Goal: Entertainment & Leisure: Browse casually

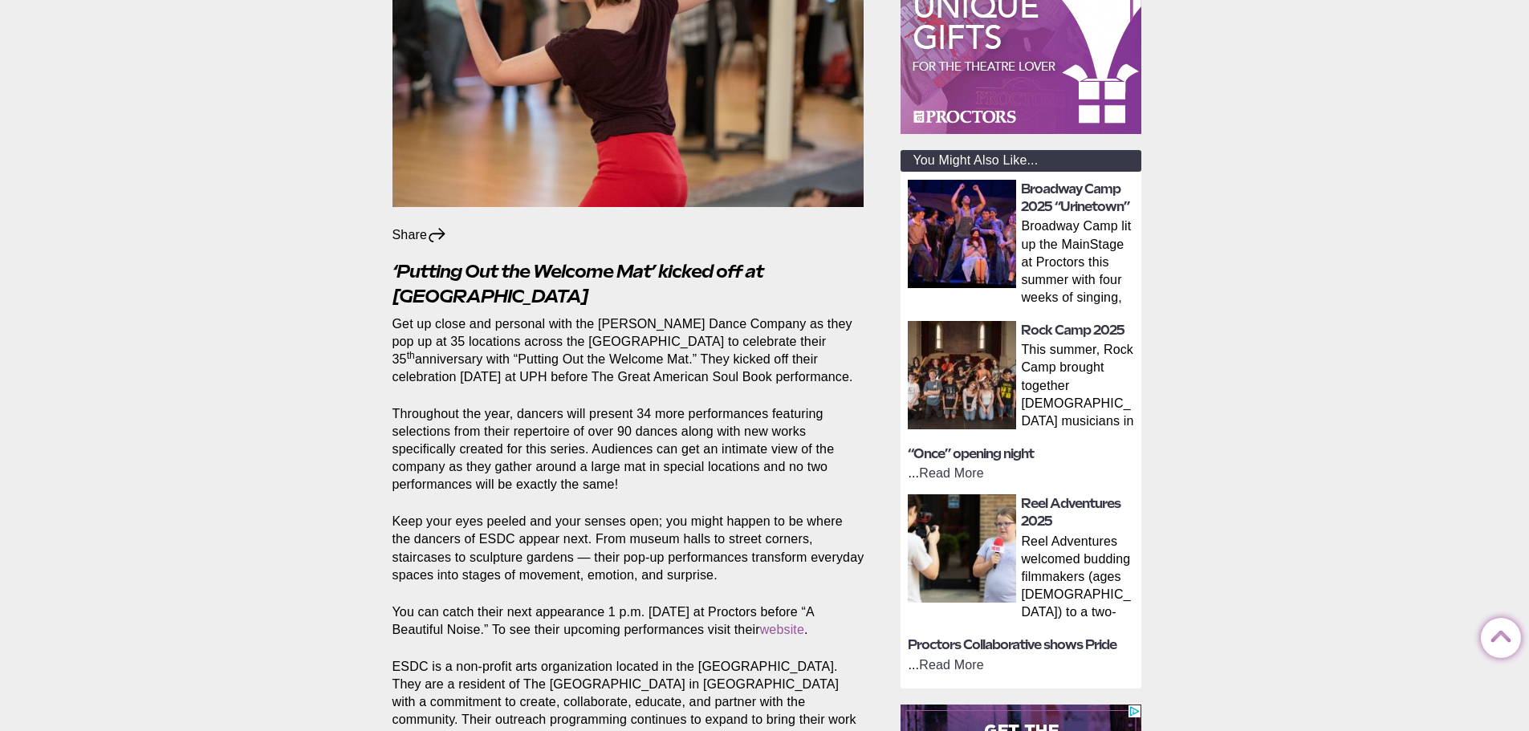
scroll to position [482, 0]
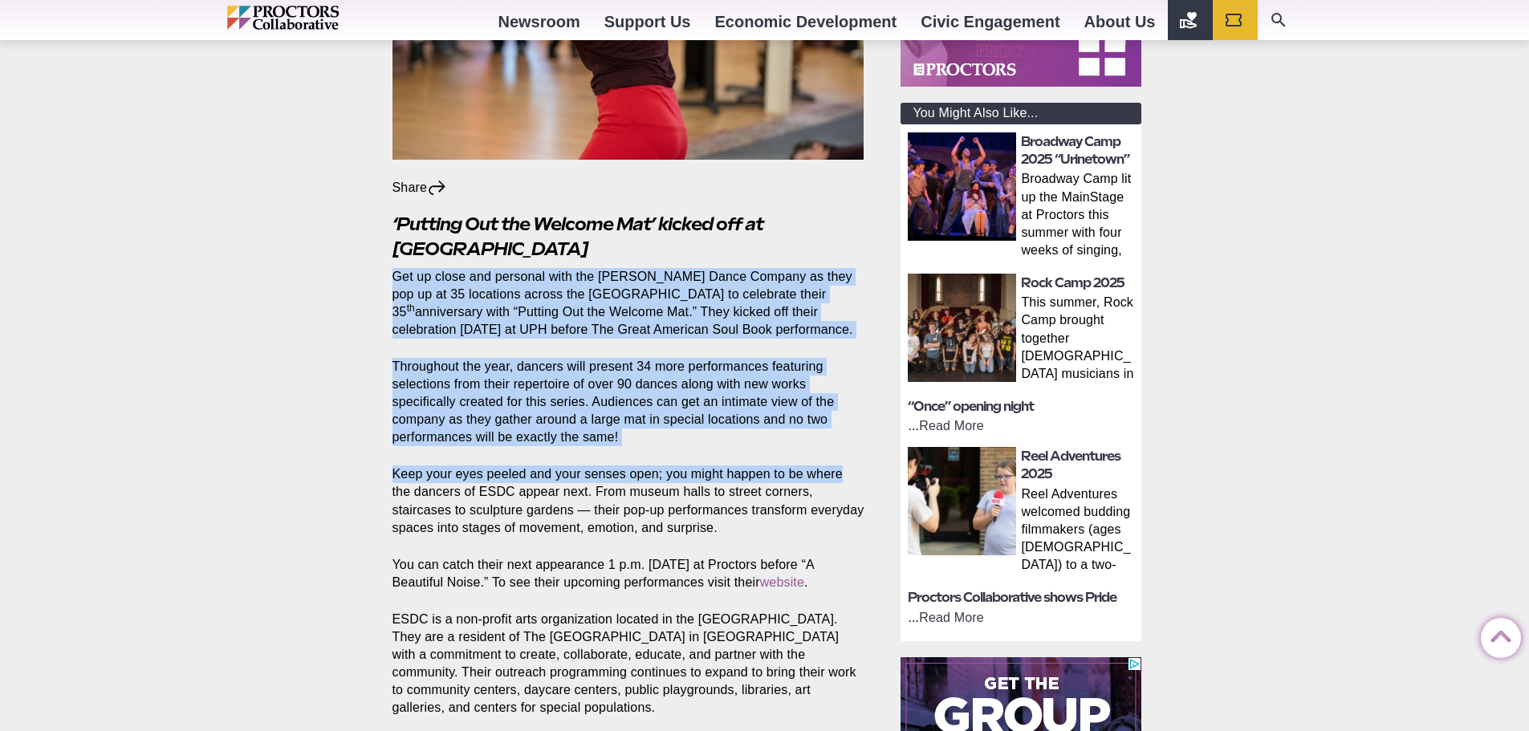
drag, startPoint x: 392, startPoint y: 274, endPoint x: 845, endPoint y: 461, distance: 489.4
click at [845, 461] on section "Share Share on Facebook Share on Twitter/X Copy Link ‘Putting Out the Welcome M…" at bounding box center [632, 609] width 504 height 864
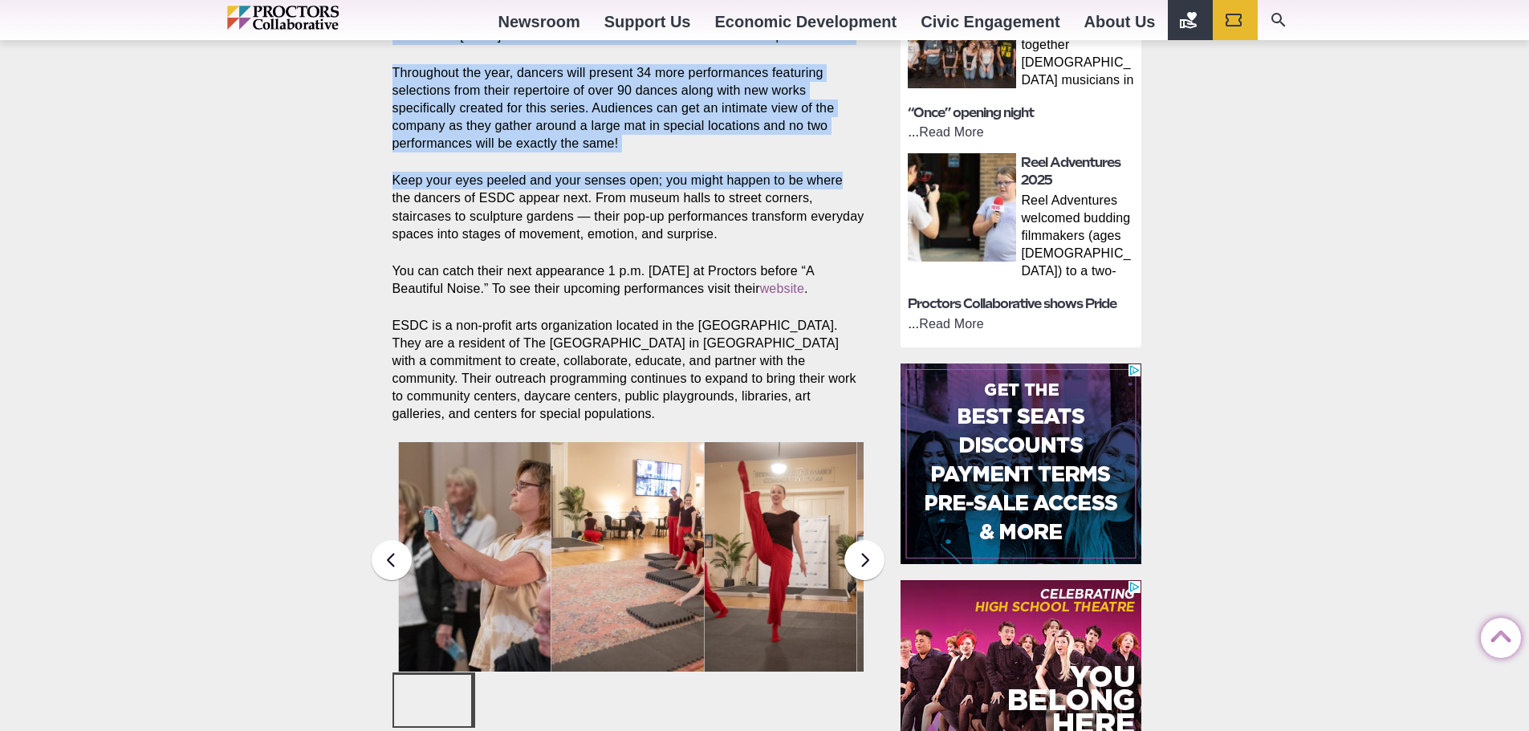
scroll to position [803, 0]
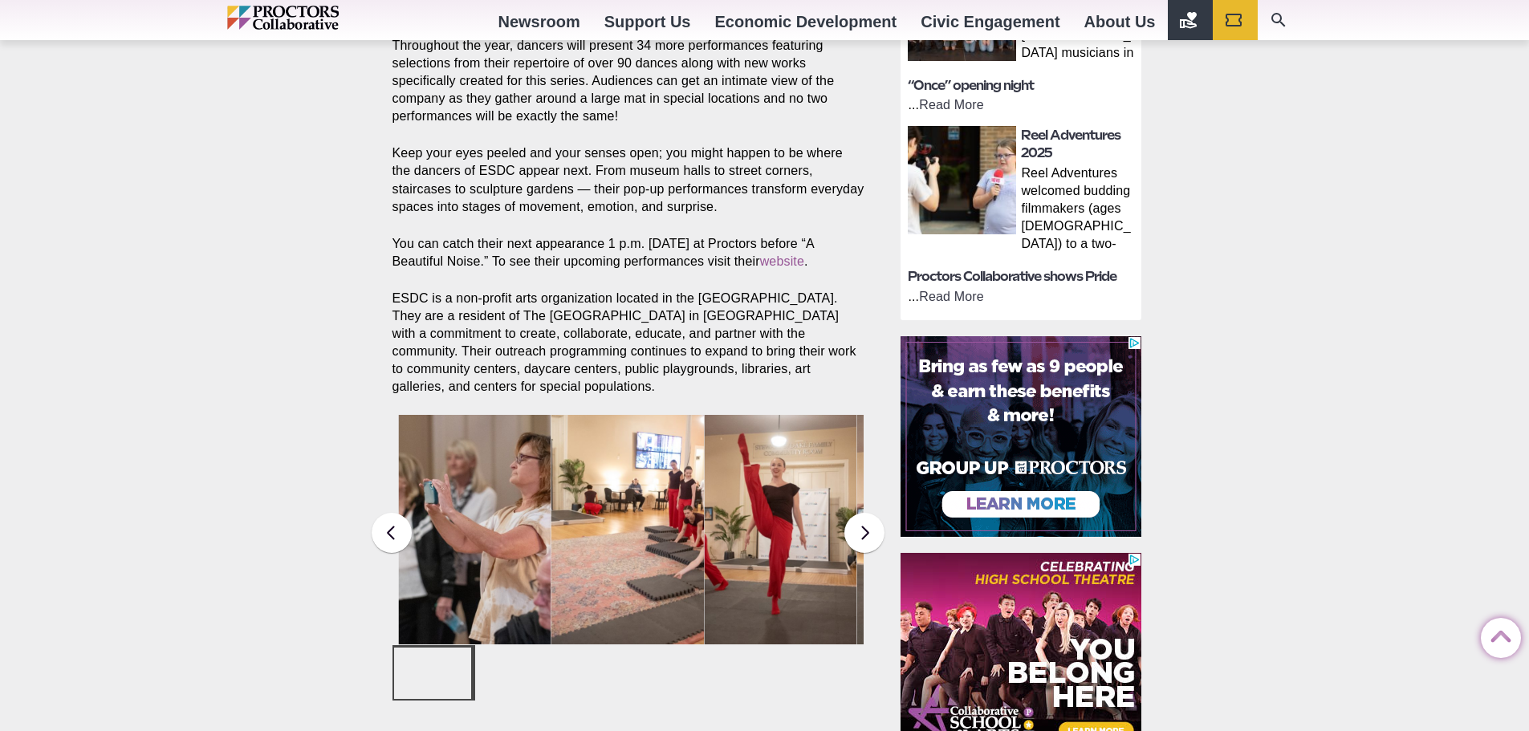
click at [887, 558] on main "Collaborative in the Community * Photos Dance! Dance! [PERSON_NAME] Dance Compa…" at bounding box center [637, 76] width 514 height 1404
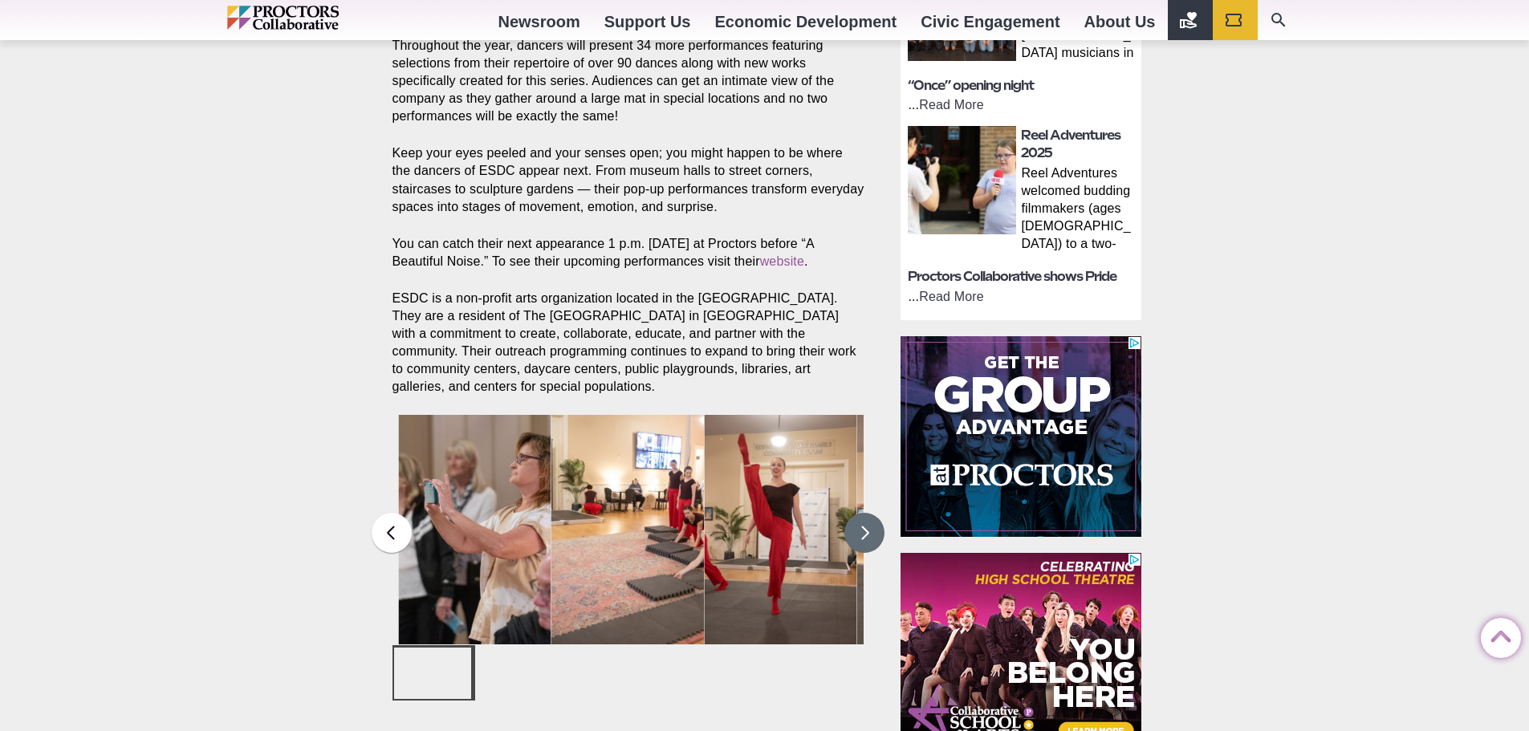
click at [868, 530] on button at bounding box center [864, 533] width 40 height 40
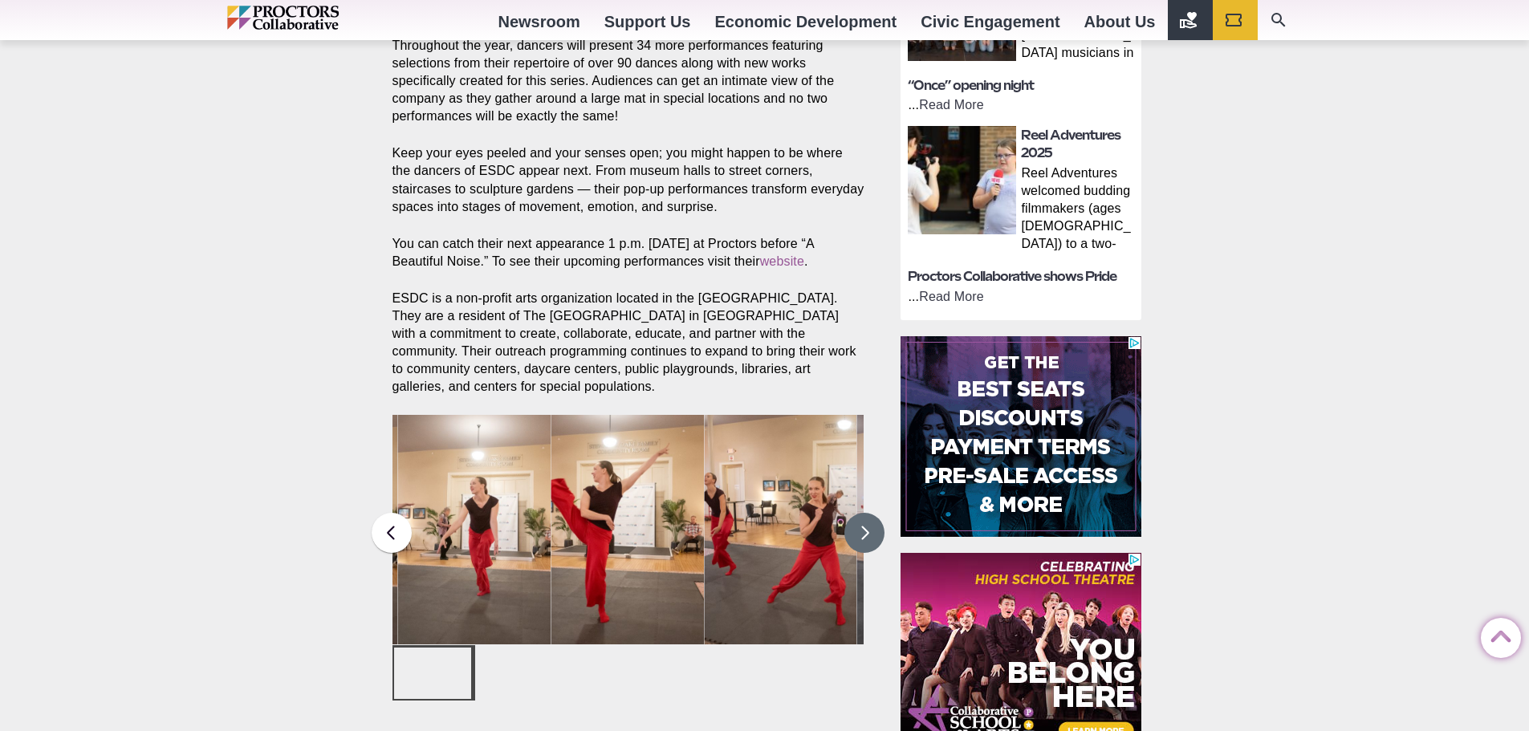
click at [868, 530] on button at bounding box center [864, 533] width 40 height 40
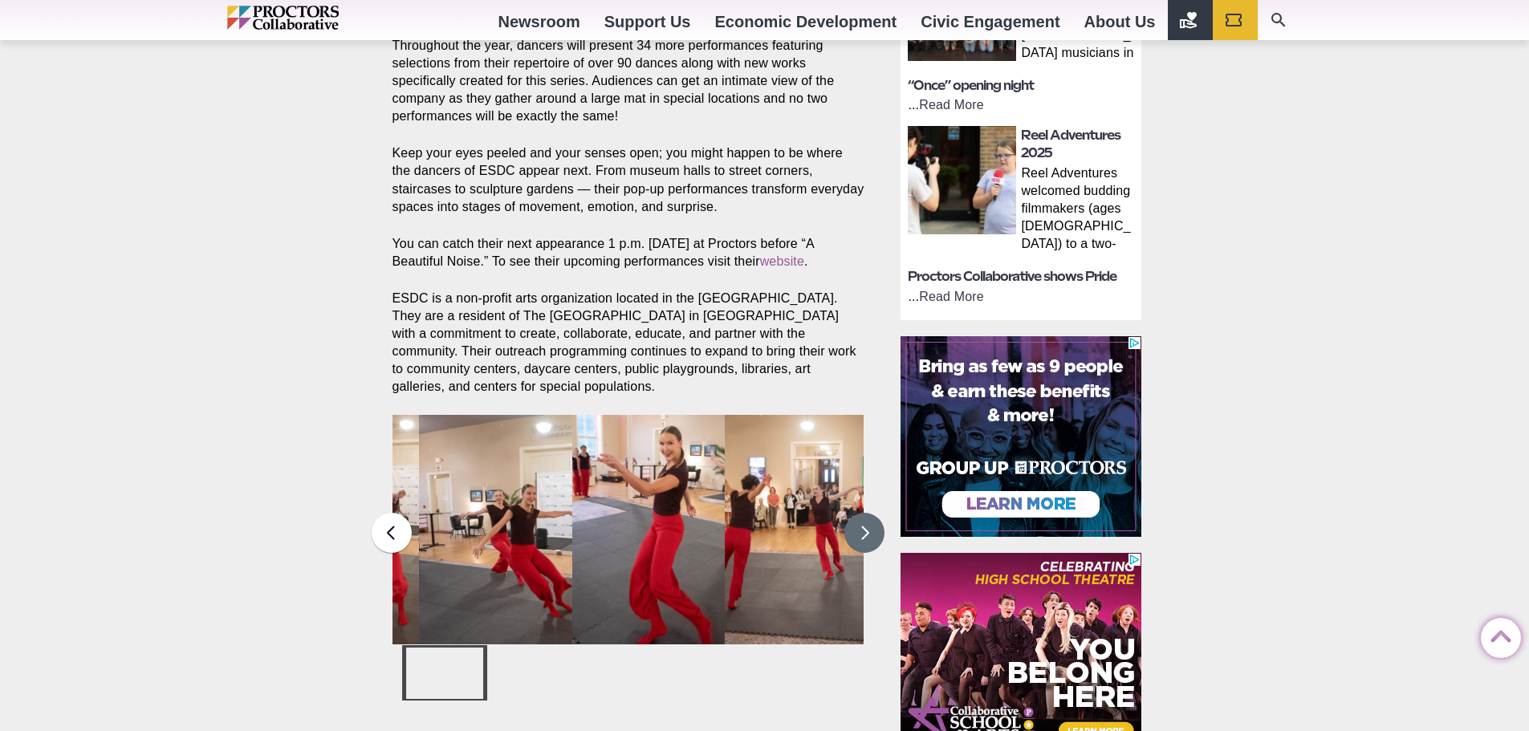
click at [868, 530] on button at bounding box center [864, 533] width 40 height 40
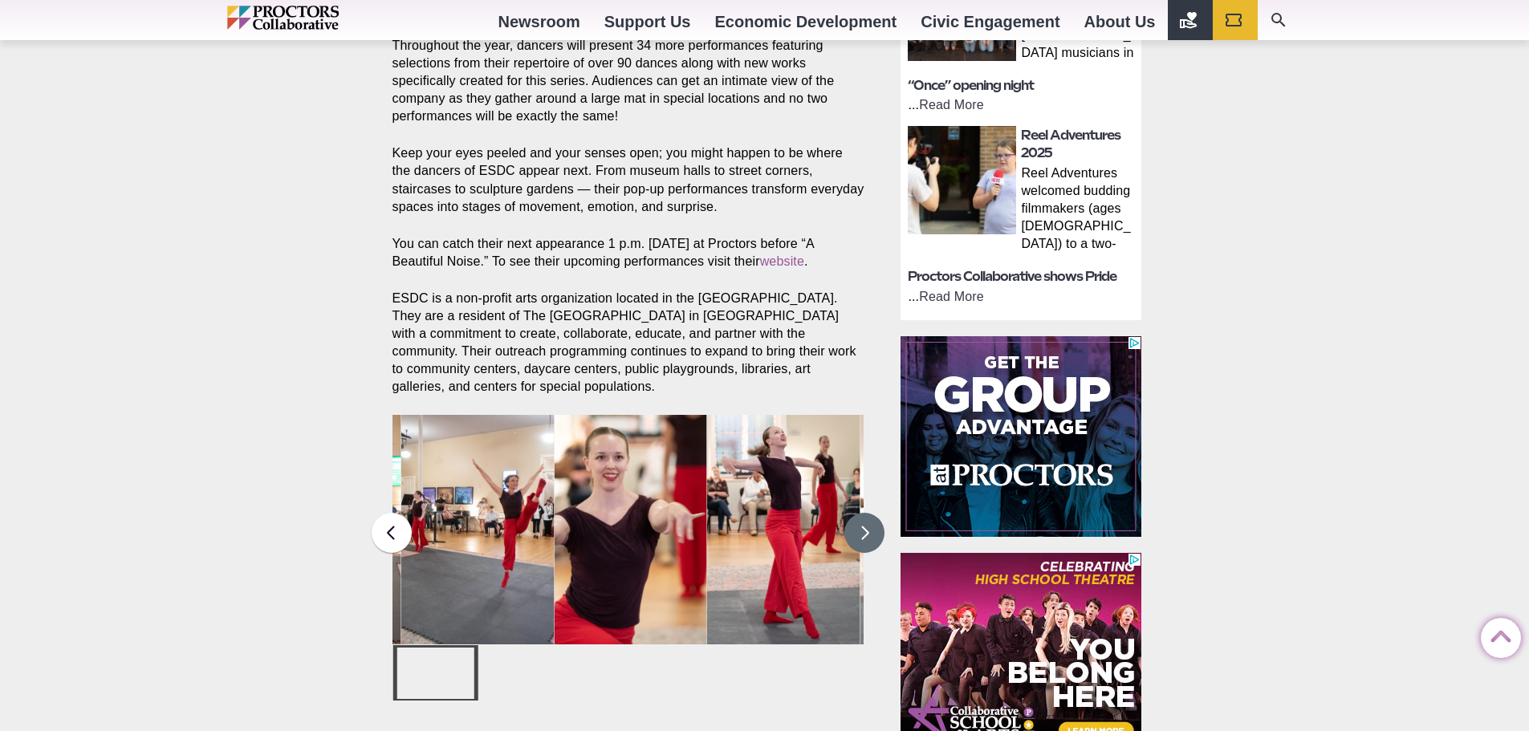
click at [868, 530] on button at bounding box center [864, 533] width 40 height 40
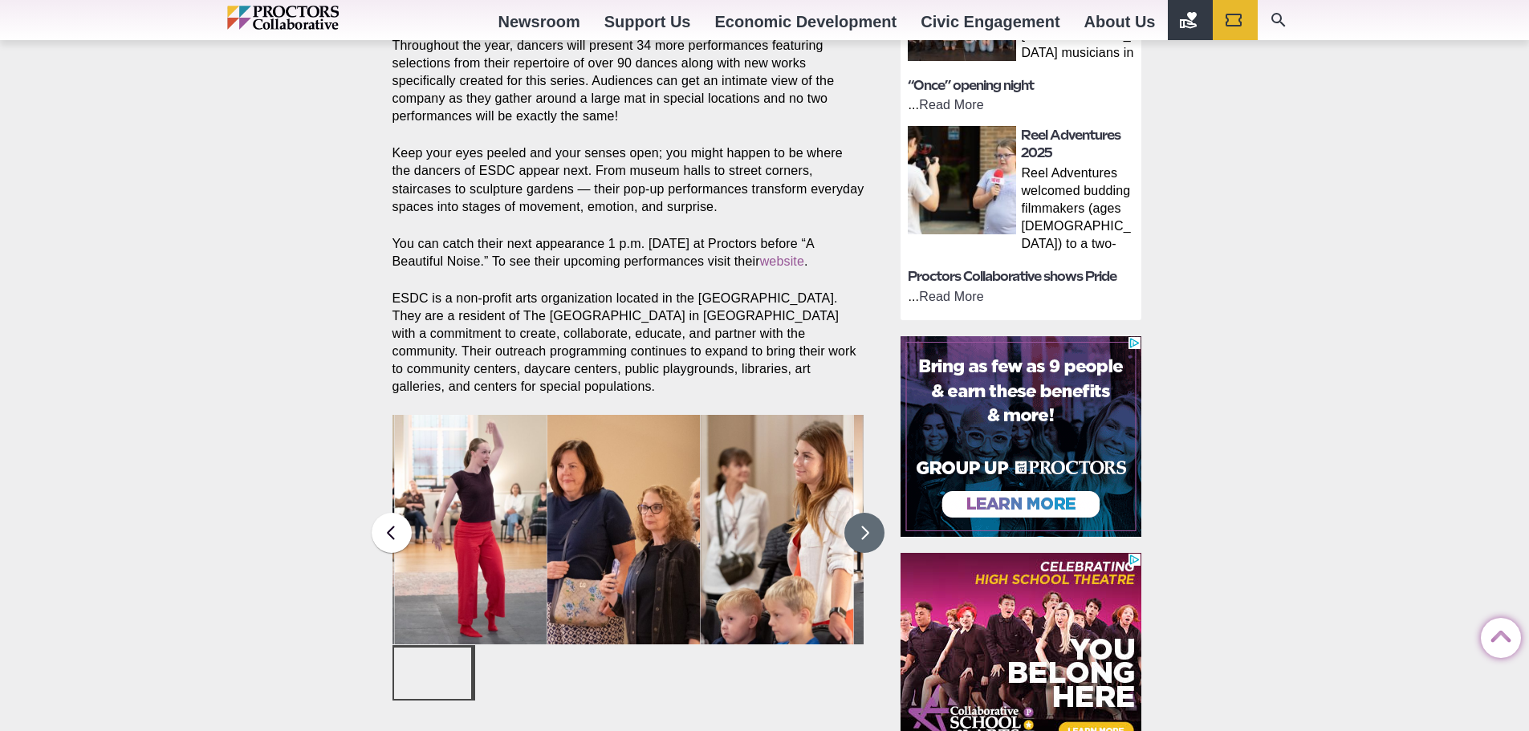
click at [868, 530] on button at bounding box center [864, 533] width 40 height 40
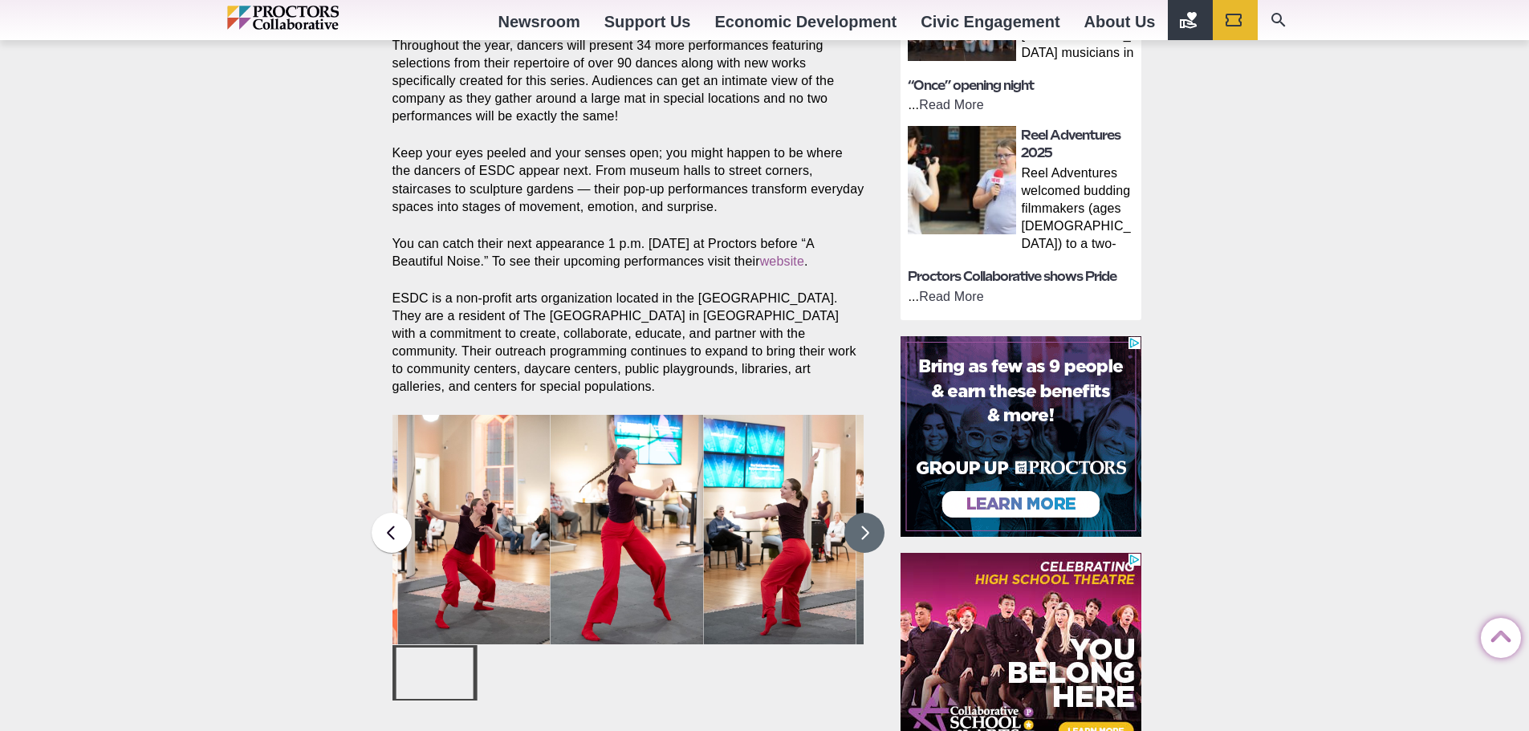
click at [868, 530] on button at bounding box center [864, 533] width 40 height 40
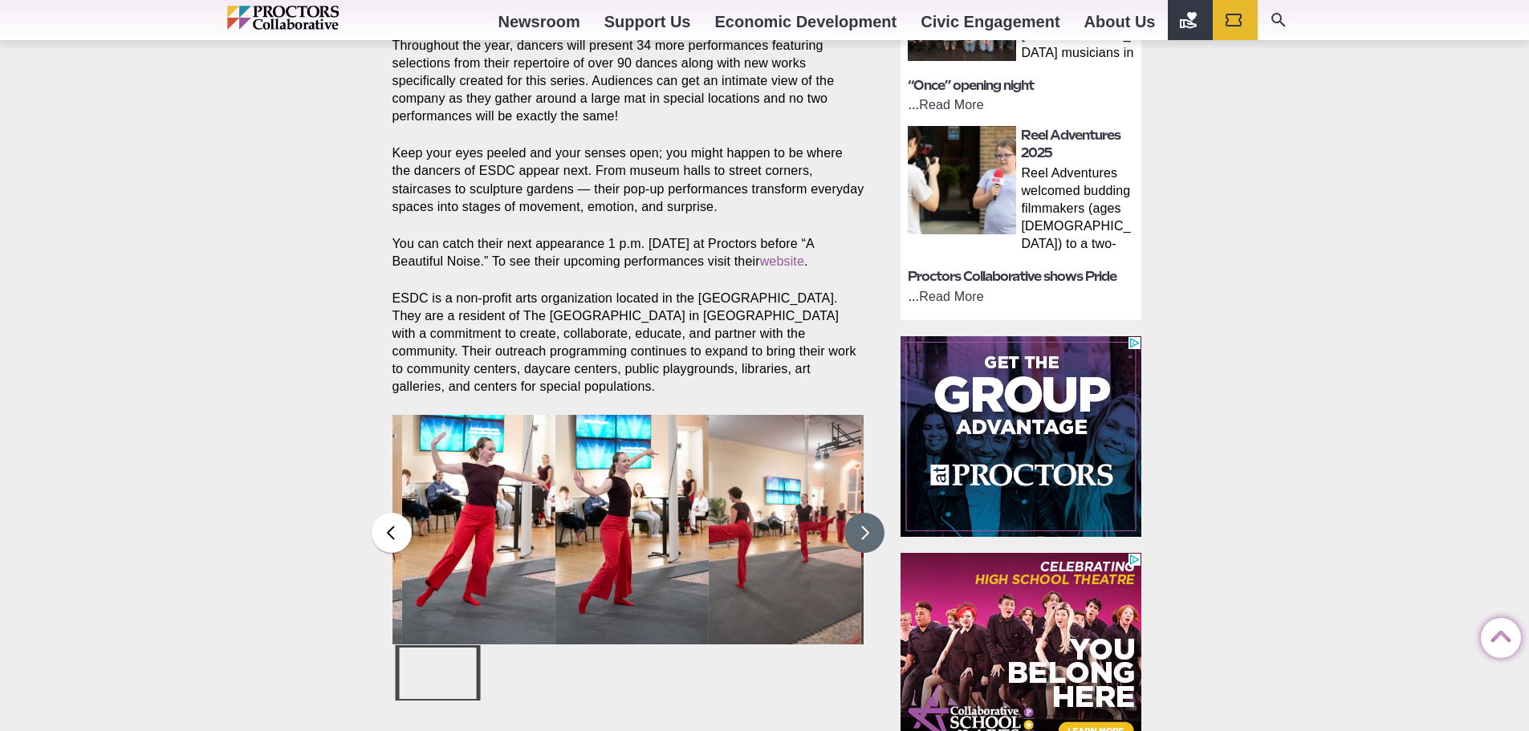
click at [868, 530] on button at bounding box center [864, 533] width 40 height 40
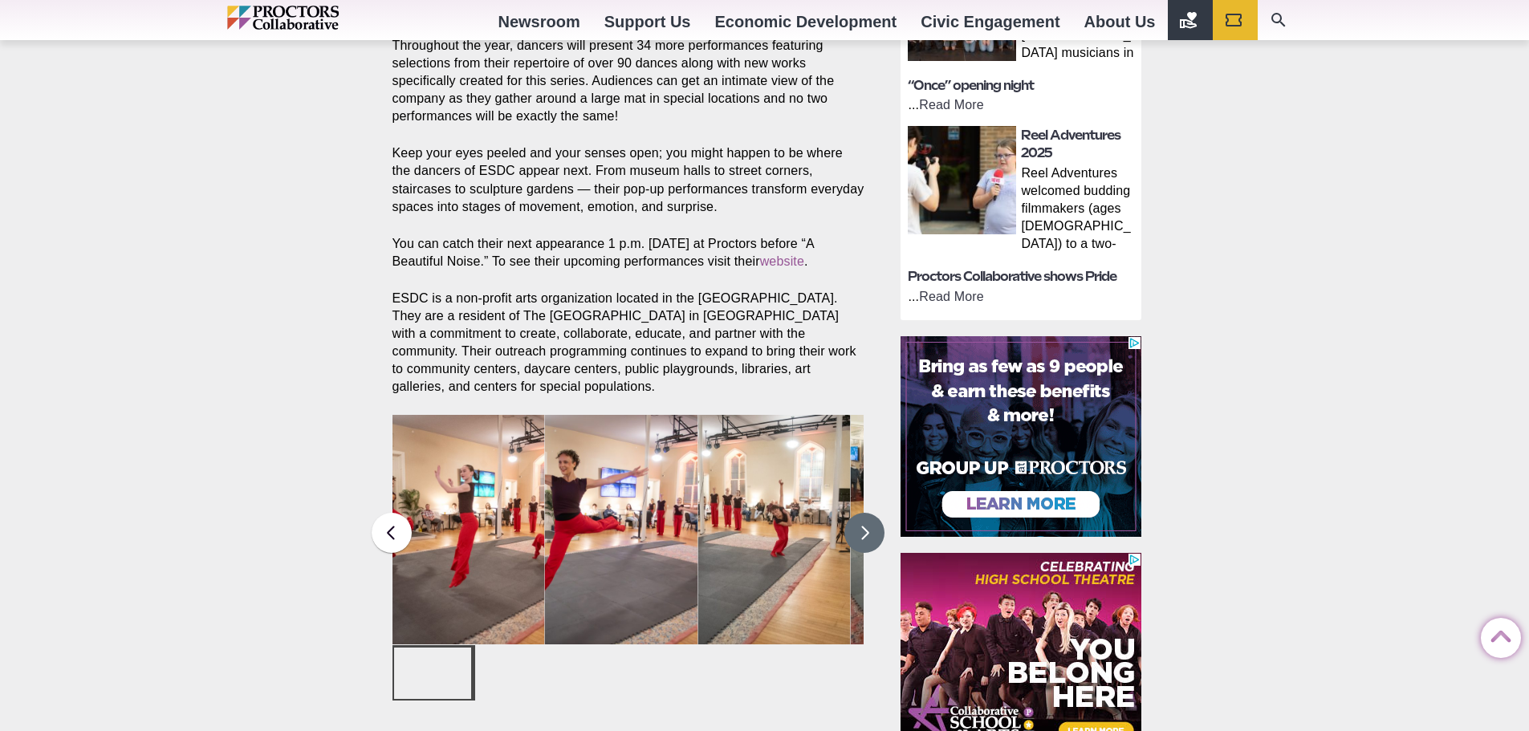
click at [868, 530] on button at bounding box center [864, 533] width 40 height 40
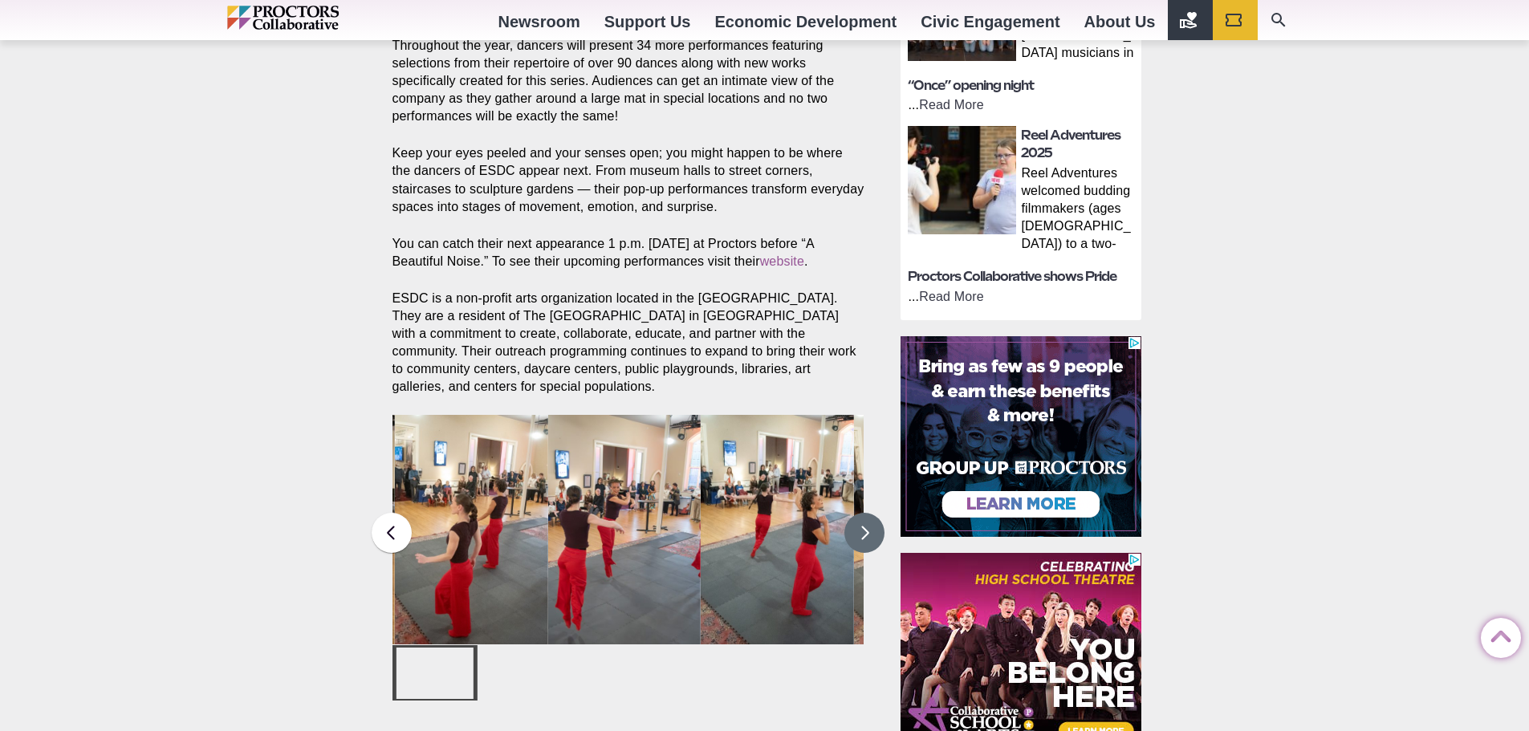
click at [868, 530] on button at bounding box center [864, 533] width 40 height 40
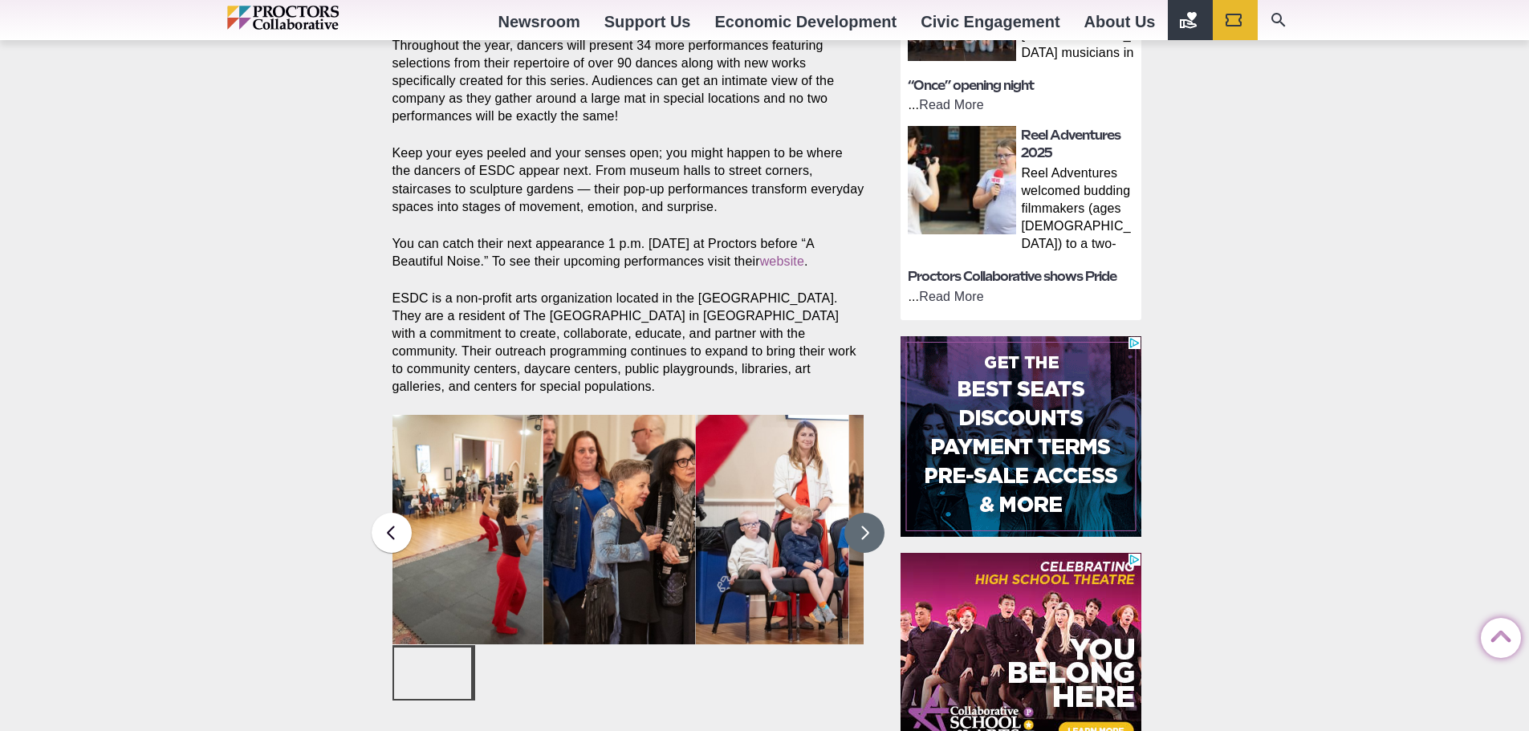
click at [868, 530] on button at bounding box center [864, 533] width 40 height 40
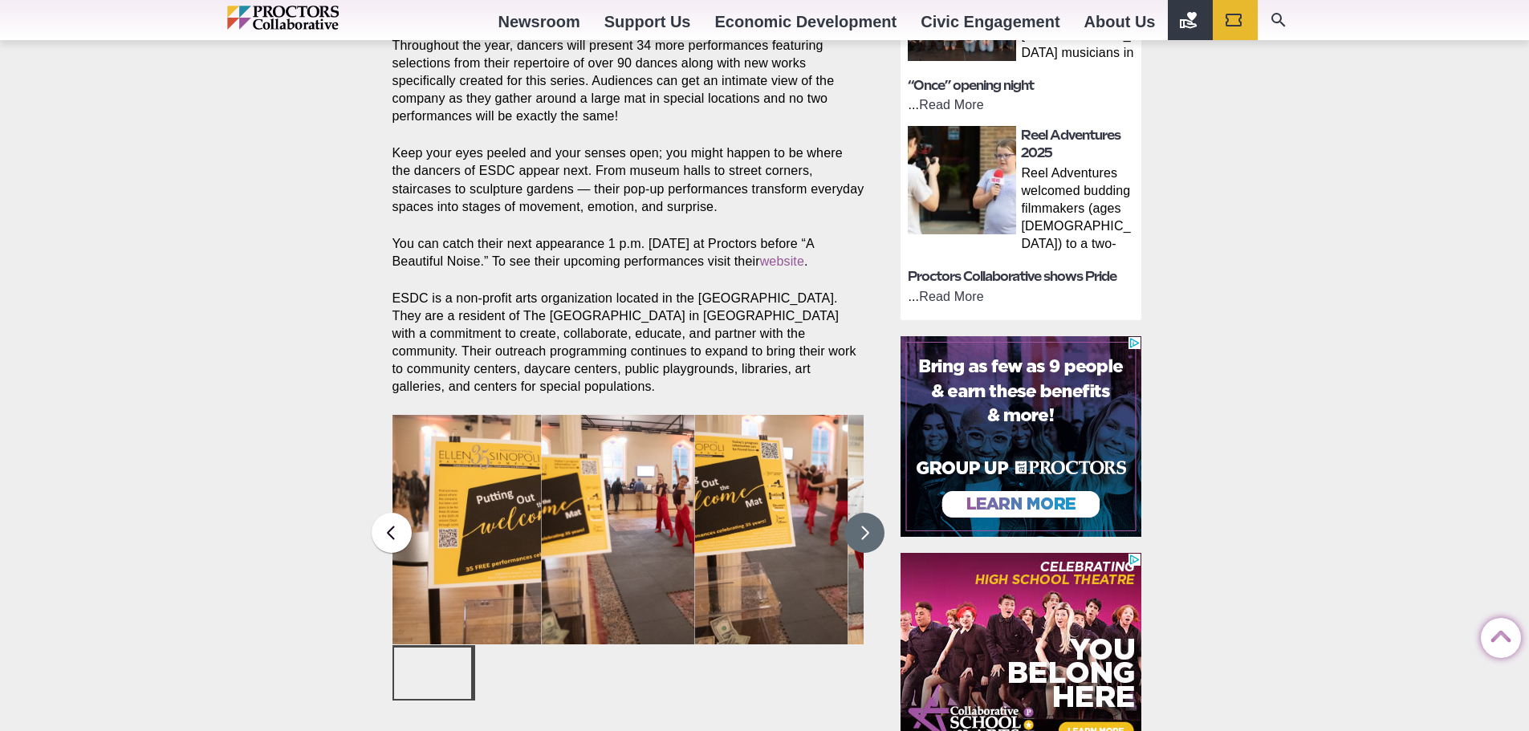
click at [868, 530] on button at bounding box center [864, 533] width 40 height 40
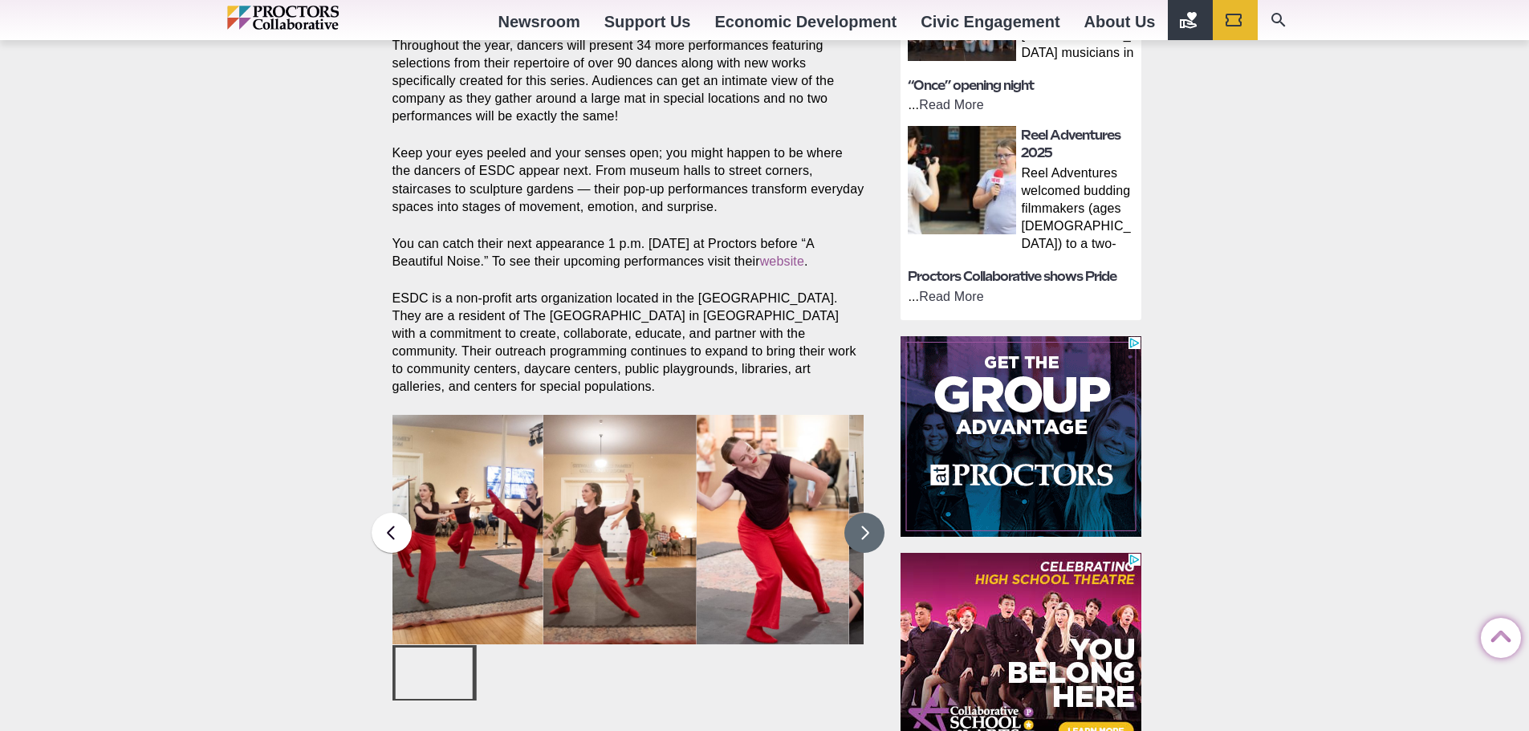
click at [866, 531] on button at bounding box center [864, 533] width 40 height 40
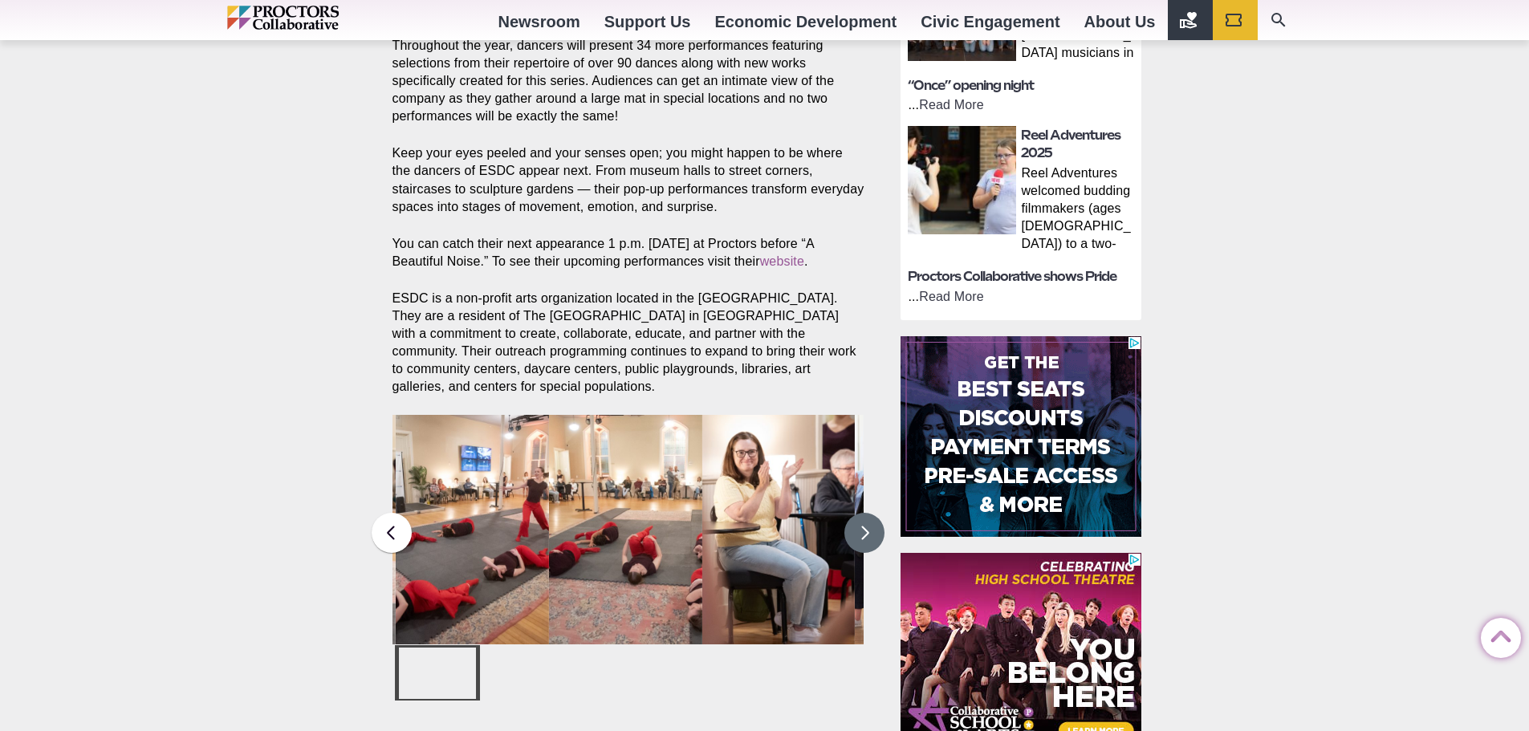
click at [866, 531] on button at bounding box center [864, 533] width 40 height 40
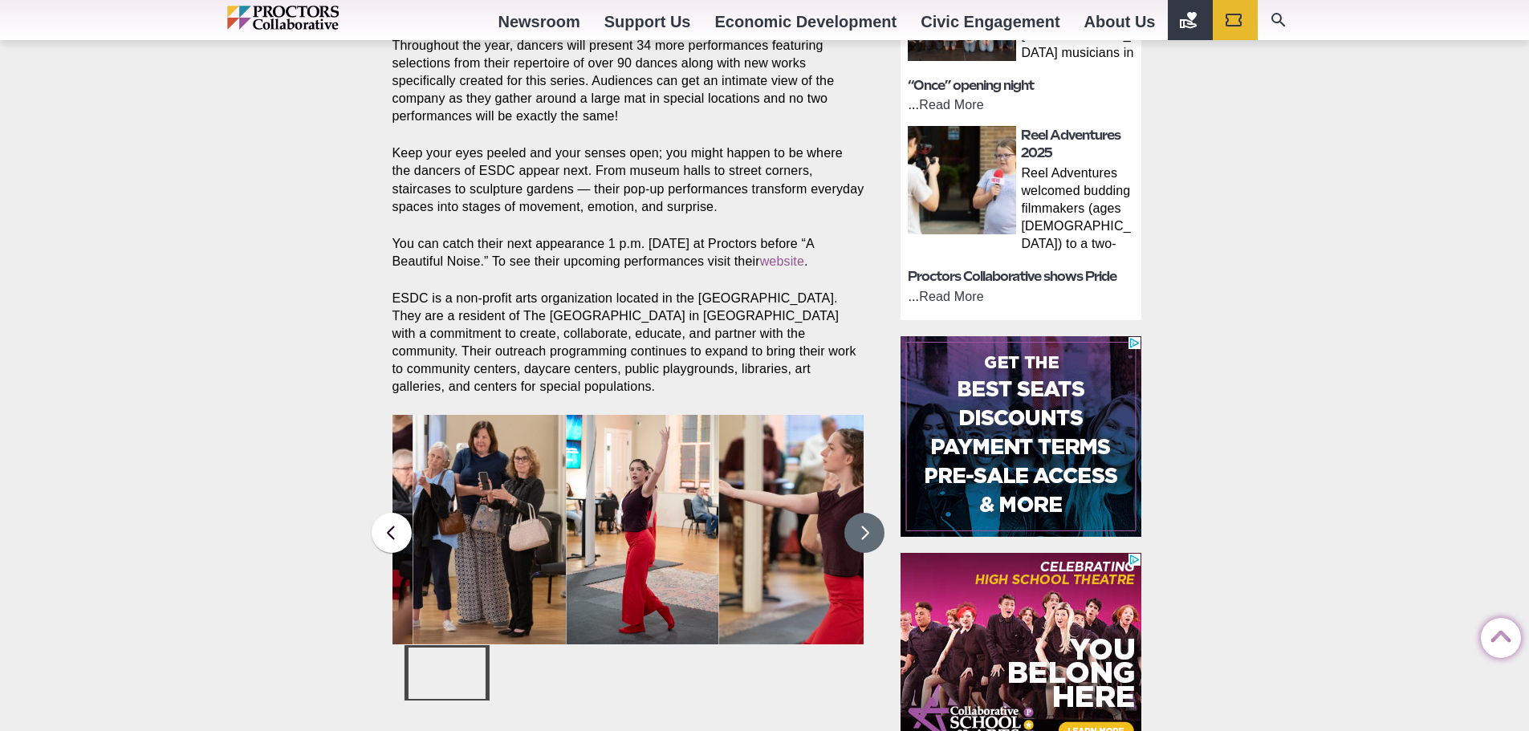
click at [866, 531] on button at bounding box center [864, 533] width 40 height 40
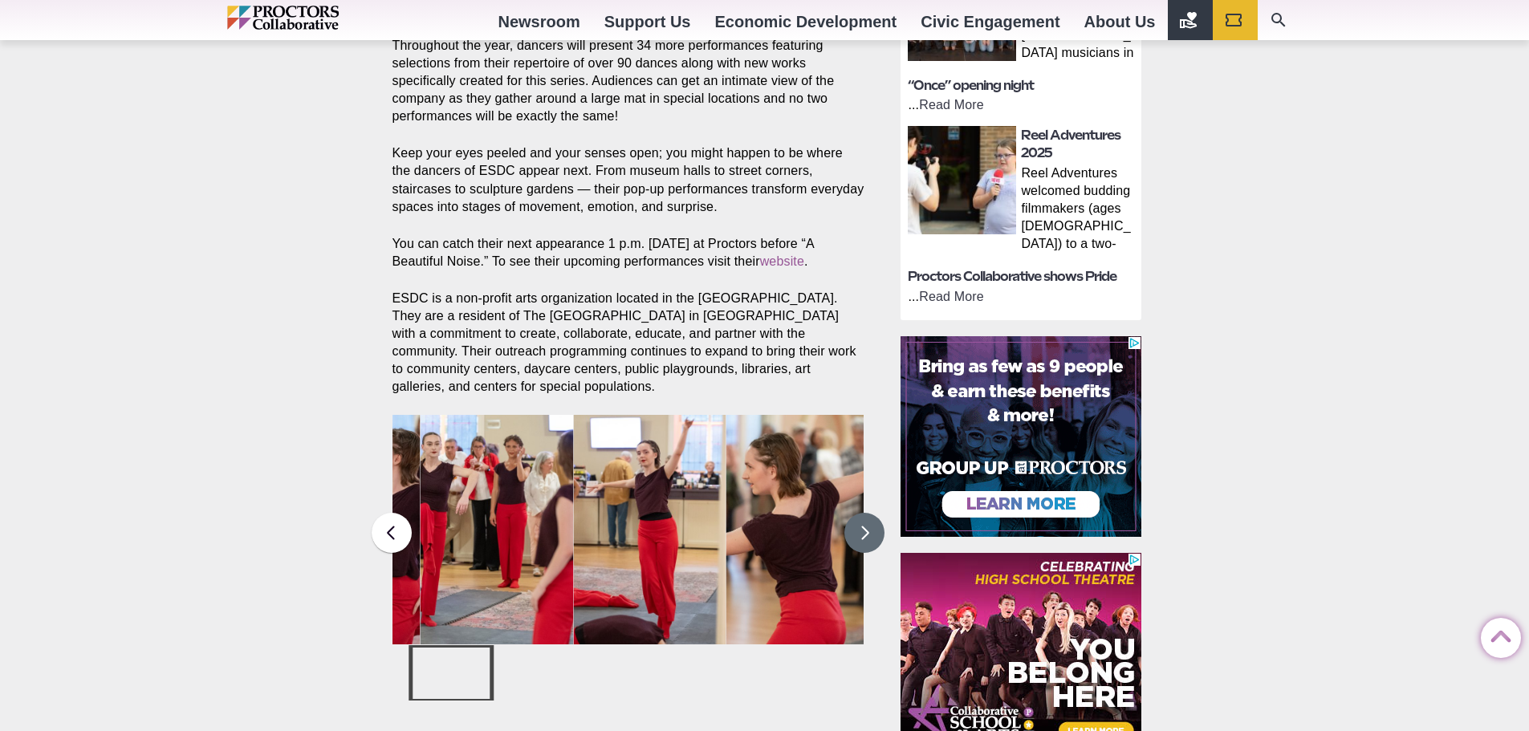
click at [866, 531] on button at bounding box center [864, 533] width 40 height 40
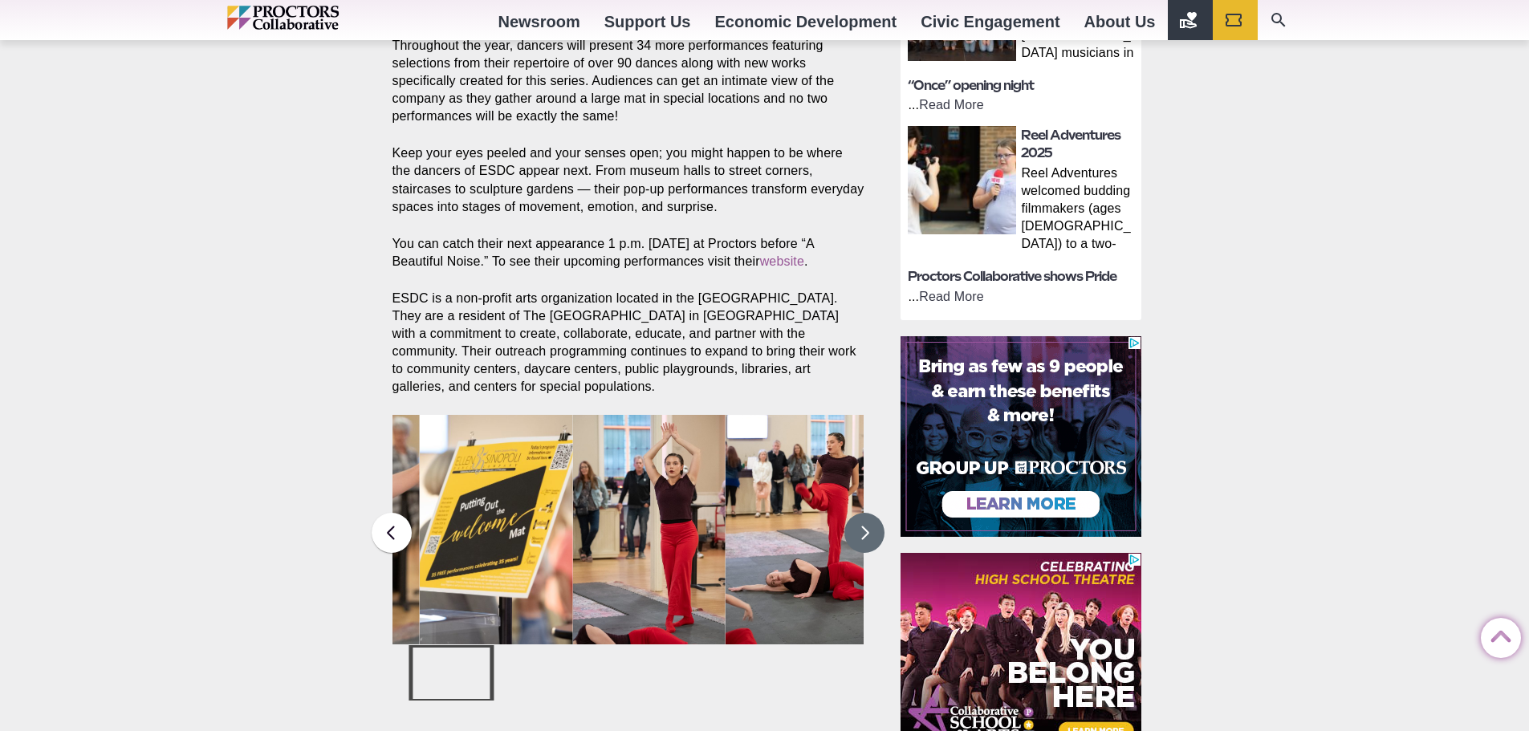
click at [866, 531] on button at bounding box center [864, 533] width 40 height 40
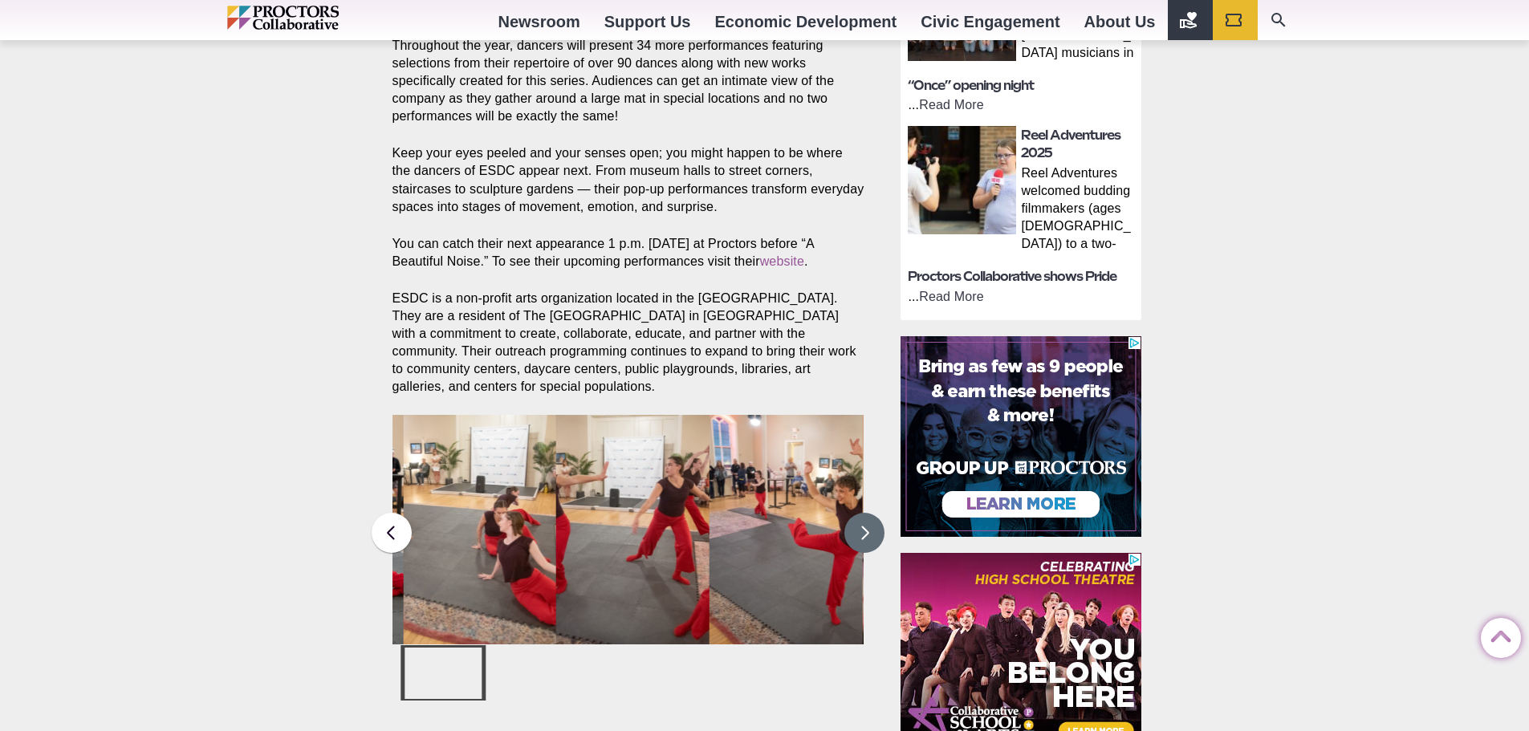
click at [866, 531] on button at bounding box center [864, 533] width 40 height 40
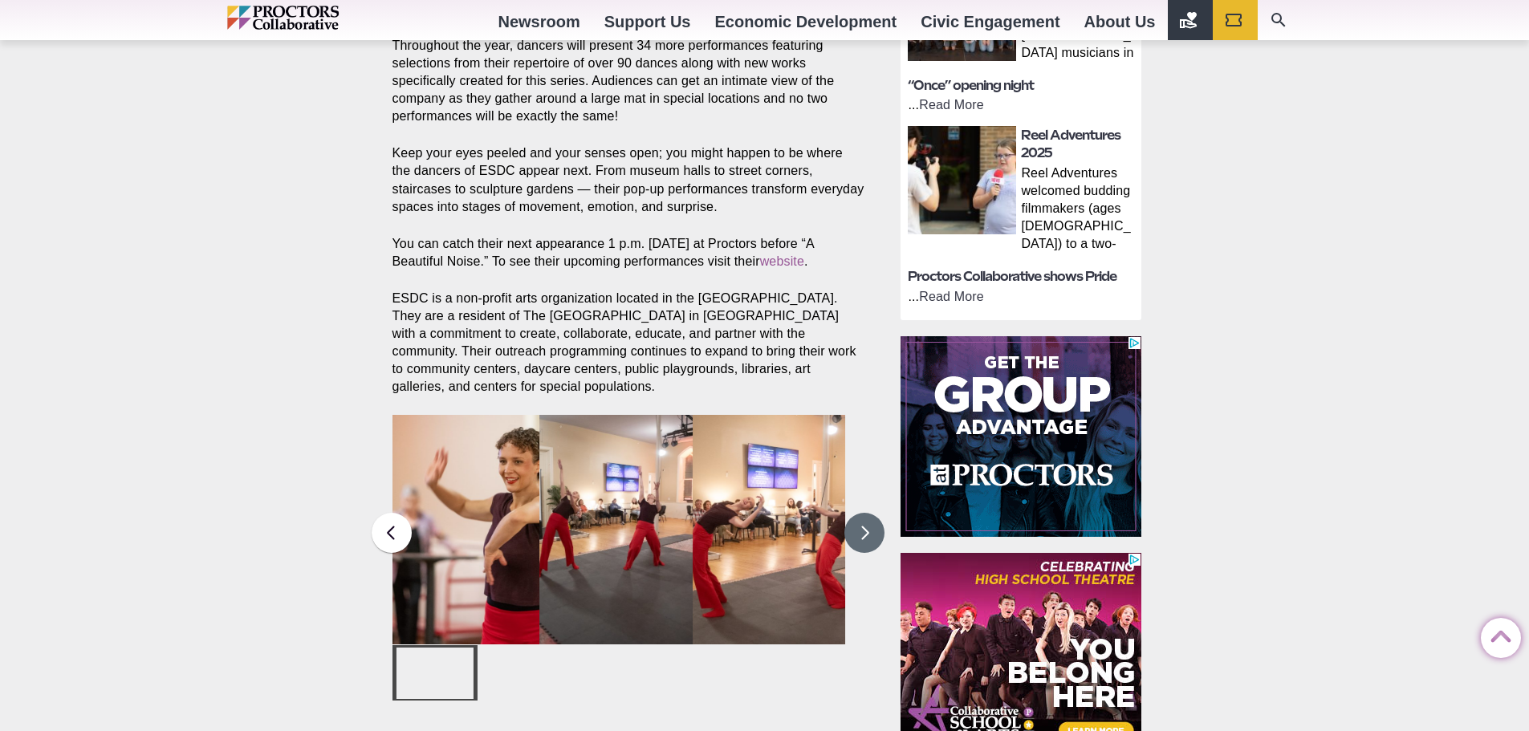
click at [866, 531] on button at bounding box center [864, 533] width 40 height 40
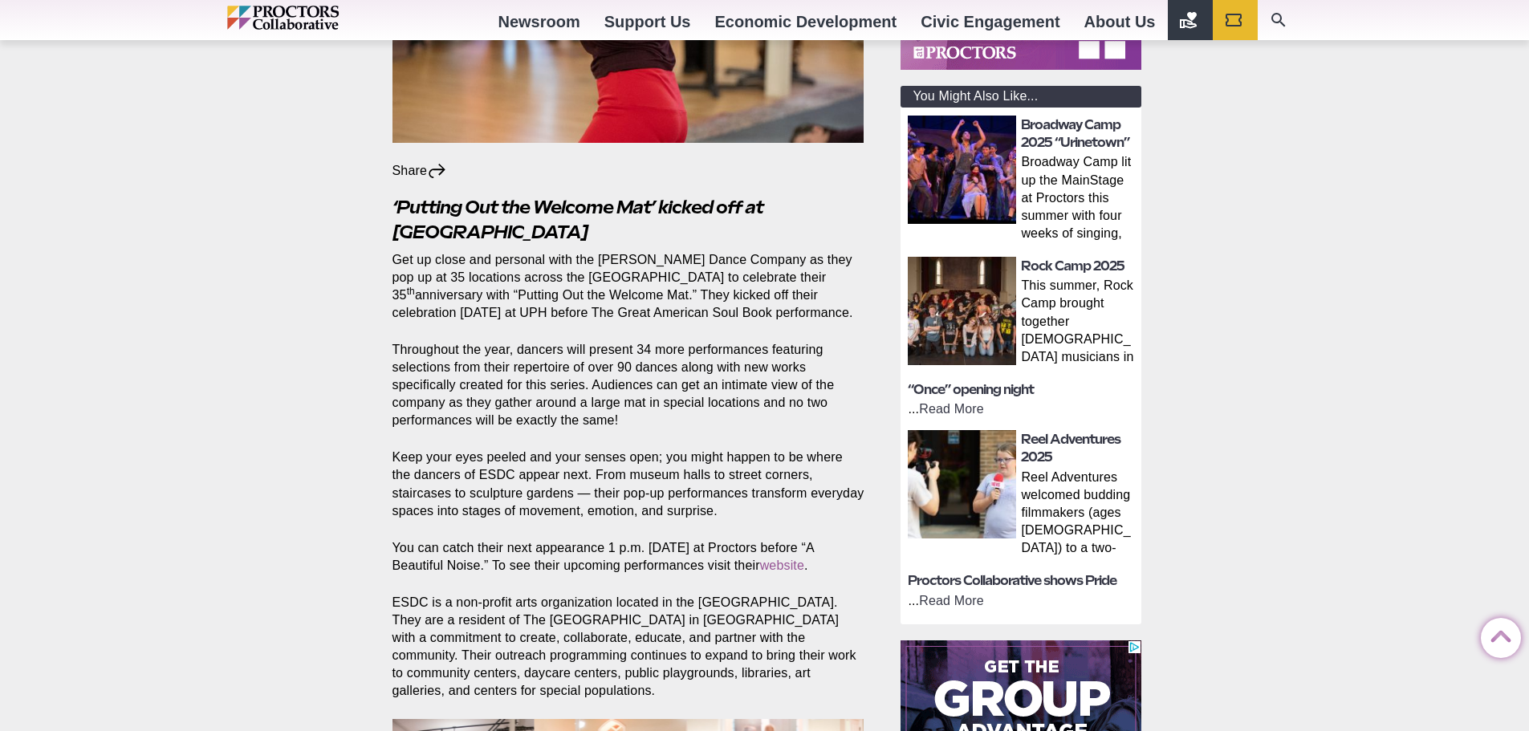
scroll to position [321, 0]
